Goal: Communication & Community: Answer question/provide support

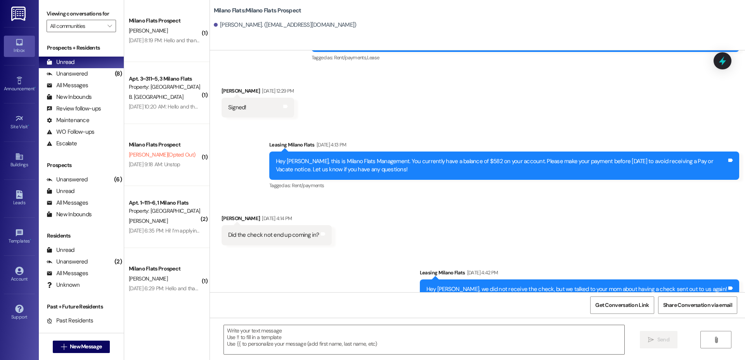
scroll to position [535, 0]
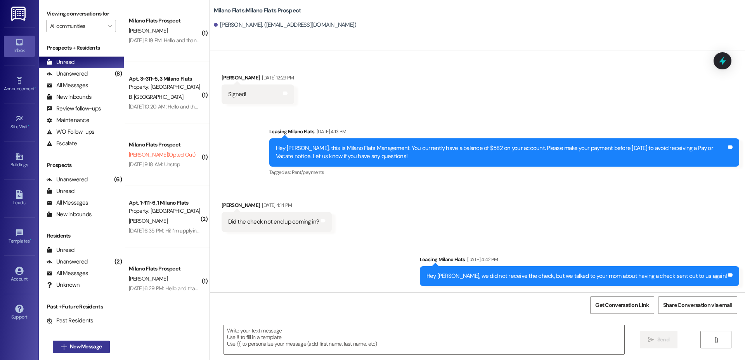
click at [86, 349] on span "New Message" at bounding box center [86, 347] width 32 height 8
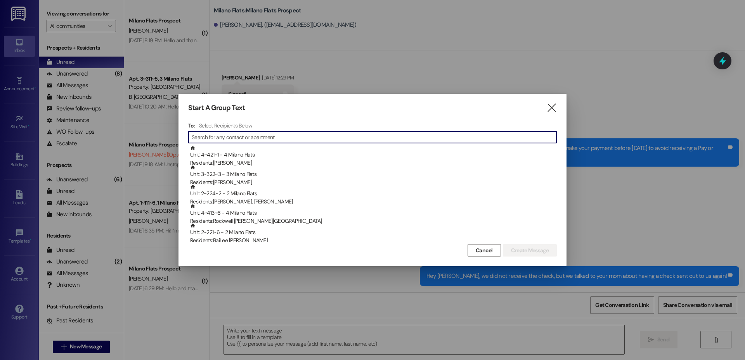
click at [298, 138] on input at bounding box center [374, 137] width 365 height 11
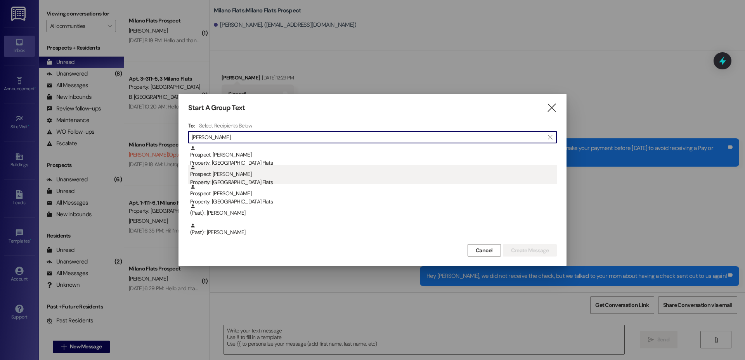
type input "[PERSON_NAME]"
click at [242, 170] on div "Prospect: [PERSON_NAME] Property: [GEOGRAPHIC_DATA] Flats" at bounding box center [373, 176] width 366 height 22
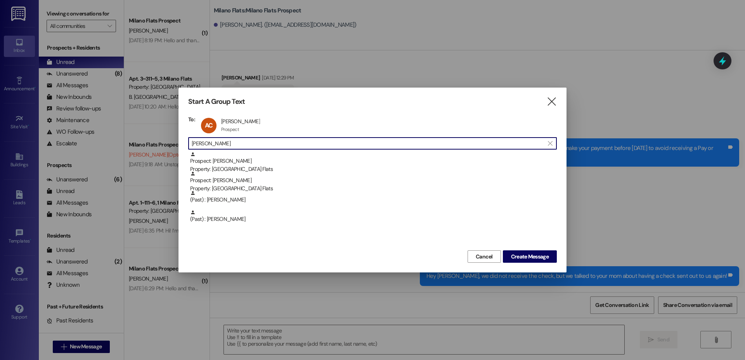
drag, startPoint x: 233, startPoint y: 141, endPoint x: 160, endPoint y: 144, distance: 73.4
click at [167, 147] on div "Start A Group Text  To: AC [PERSON_NAME] [PERSON_NAME] Prospect Prospect click…" at bounding box center [372, 180] width 745 height 360
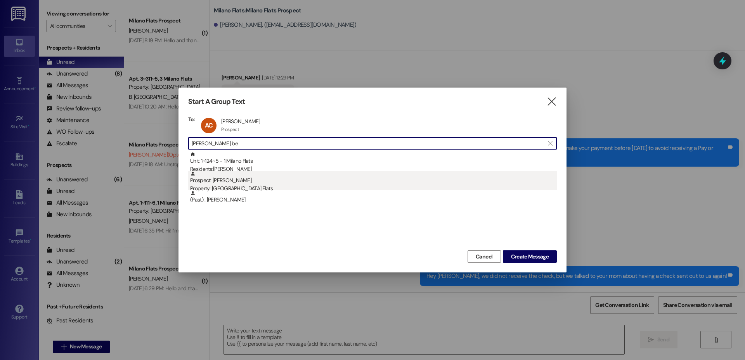
type input "[PERSON_NAME] be"
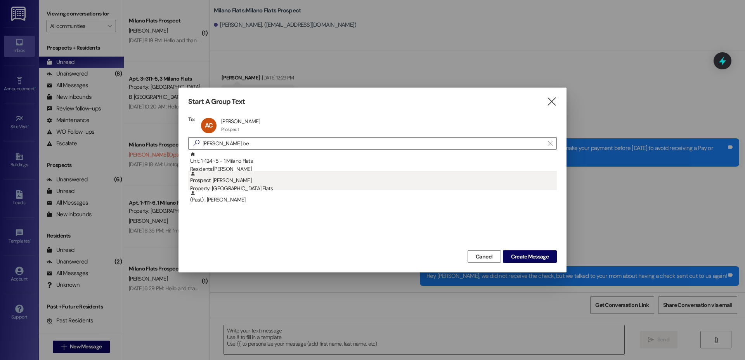
click at [206, 190] on div "Property: [GEOGRAPHIC_DATA] Flats" at bounding box center [373, 189] width 366 height 8
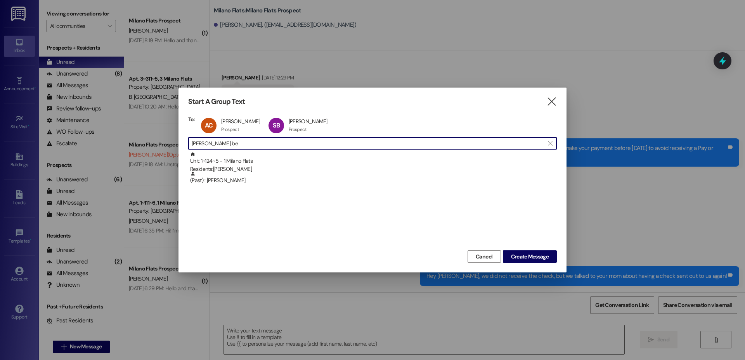
drag, startPoint x: 215, startPoint y: 143, endPoint x: 172, endPoint y: 142, distance: 42.7
click at [173, 142] on div "Start A Group Text  To: AC [PERSON_NAME] [PERSON_NAME] Prospect Prospect click…" at bounding box center [372, 180] width 745 height 360
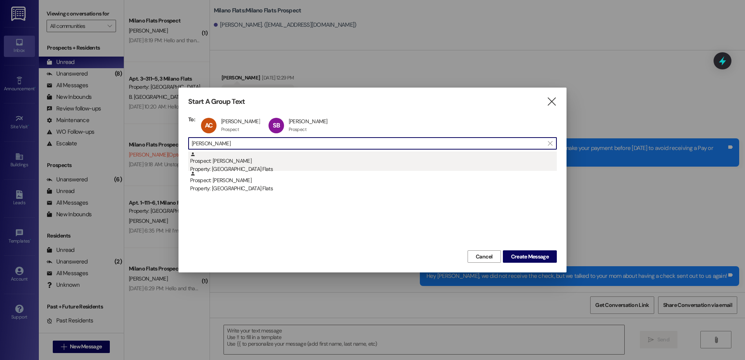
type input "[PERSON_NAME]"
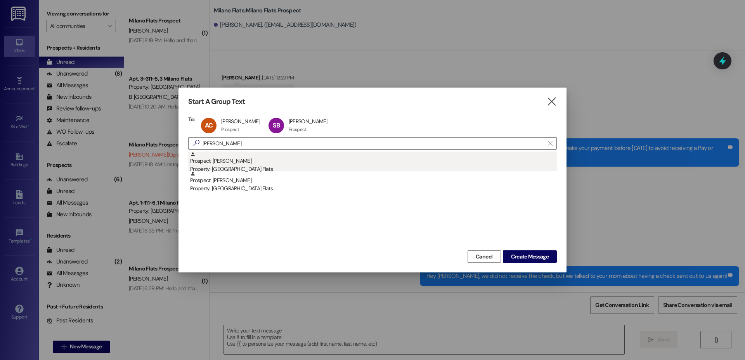
click at [217, 164] on div "Prospect: [PERSON_NAME] Property: [GEOGRAPHIC_DATA] Flats" at bounding box center [373, 163] width 366 height 22
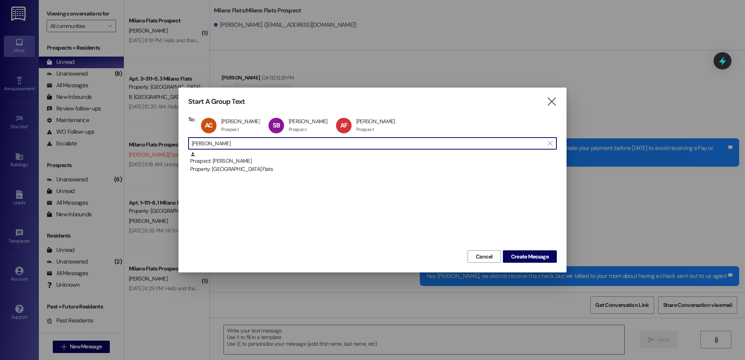
drag, startPoint x: 194, startPoint y: 144, endPoint x: 170, endPoint y: 146, distance: 24.1
click at [170, 146] on div "Start A Group Text  To: AC [PERSON_NAME] [PERSON_NAME] Prospect Prospect click…" at bounding box center [372, 180] width 745 height 360
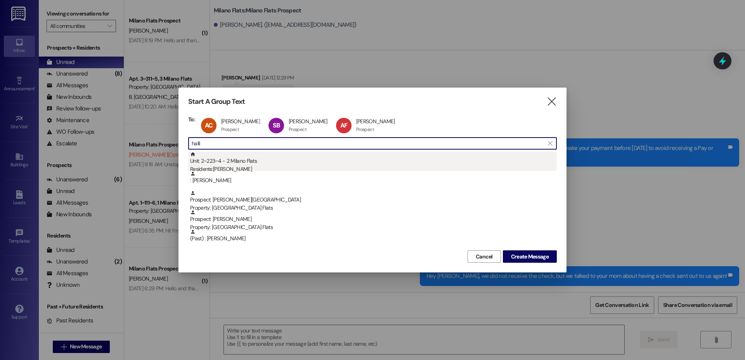
type input "halli"
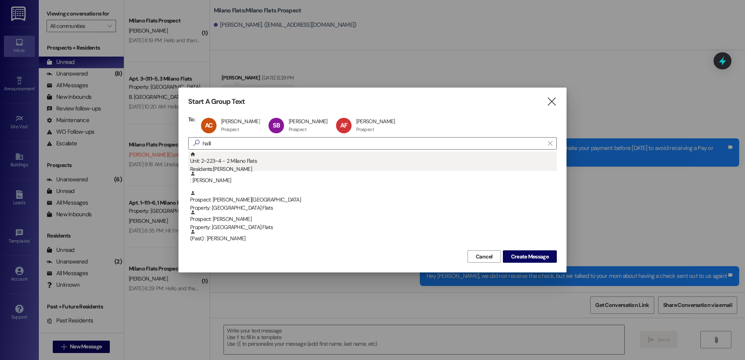
click at [210, 160] on div "Unit: 2~223~4 - 2 Milano Flats Residents: [PERSON_NAME]" at bounding box center [373, 163] width 366 height 22
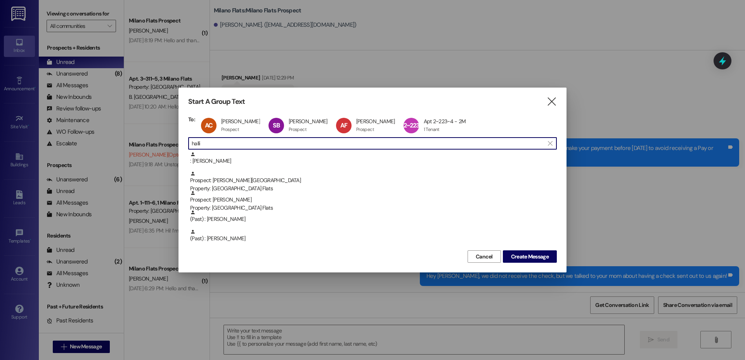
drag, startPoint x: 222, startPoint y: 145, endPoint x: 154, endPoint y: 143, distance: 67.5
click at [155, 144] on div "Start A Group Text  To: AC [PERSON_NAME] [PERSON_NAME] Prospect Prospect click…" at bounding box center [372, 180] width 745 height 360
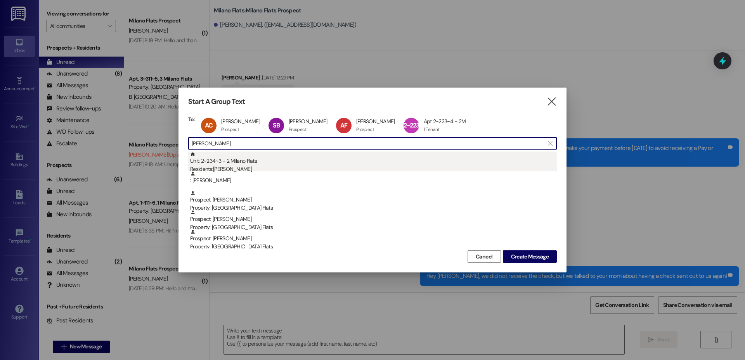
type input "[PERSON_NAME]"
click at [270, 166] on div "Residents: [PERSON_NAME]" at bounding box center [373, 169] width 366 height 8
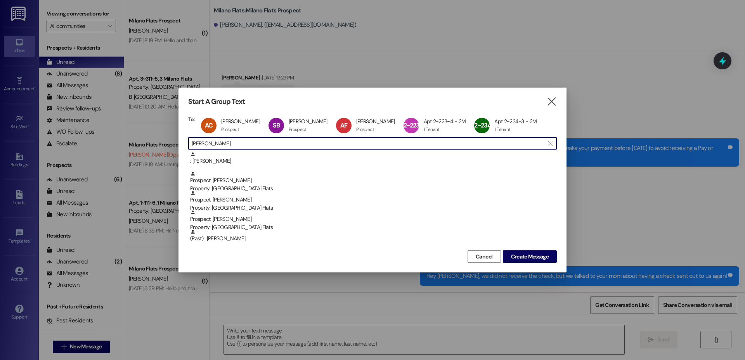
drag, startPoint x: 253, startPoint y: 147, endPoint x: 169, endPoint y: 143, distance: 84.6
click at [169, 143] on div "Start A Group Text  To: AC [PERSON_NAME] [PERSON_NAME] Prospect Prospect click…" at bounding box center [372, 180] width 745 height 360
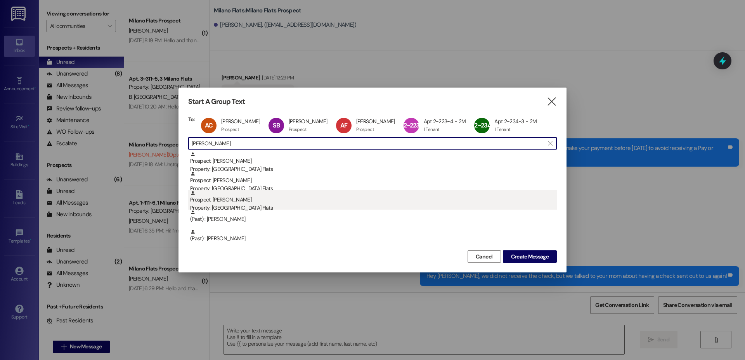
type input "[PERSON_NAME]"
click at [233, 209] on div "Property: [GEOGRAPHIC_DATA] Flats" at bounding box center [373, 208] width 366 height 8
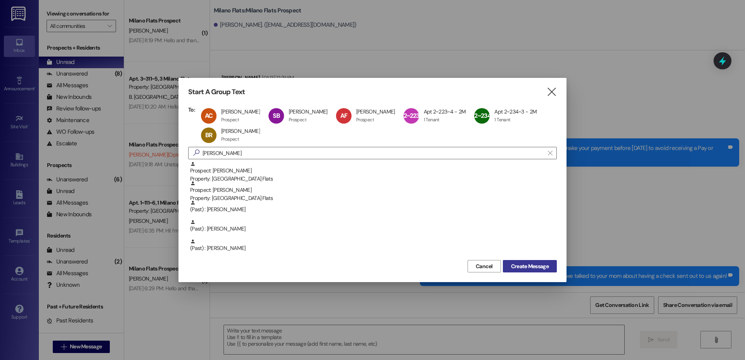
click at [519, 263] on span "Create Message" at bounding box center [530, 267] width 38 height 8
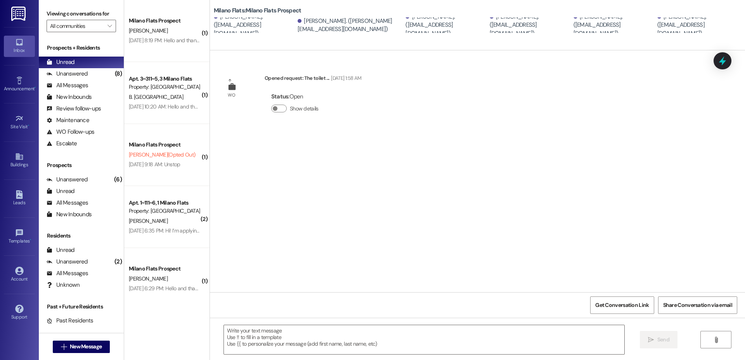
scroll to position [0, 0]
click at [305, 351] on textarea at bounding box center [424, 339] width 400 height 29
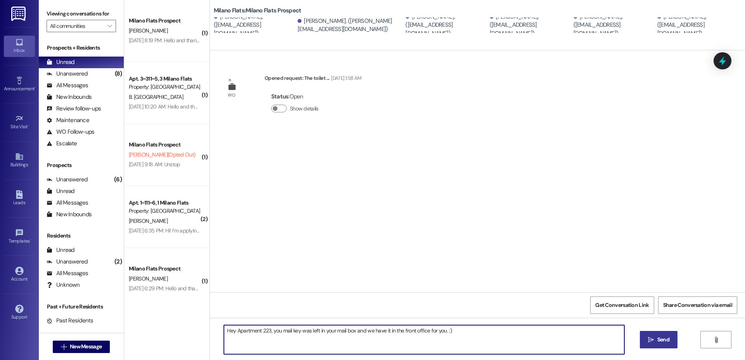
type textarea "Hey Apartment 223, you mail key was left in your mail box and we have it in the…"
click at [669, 337] on span "Send" at bounding box center [662, 340] width 15 height 8
